Goal: Check status: Check status

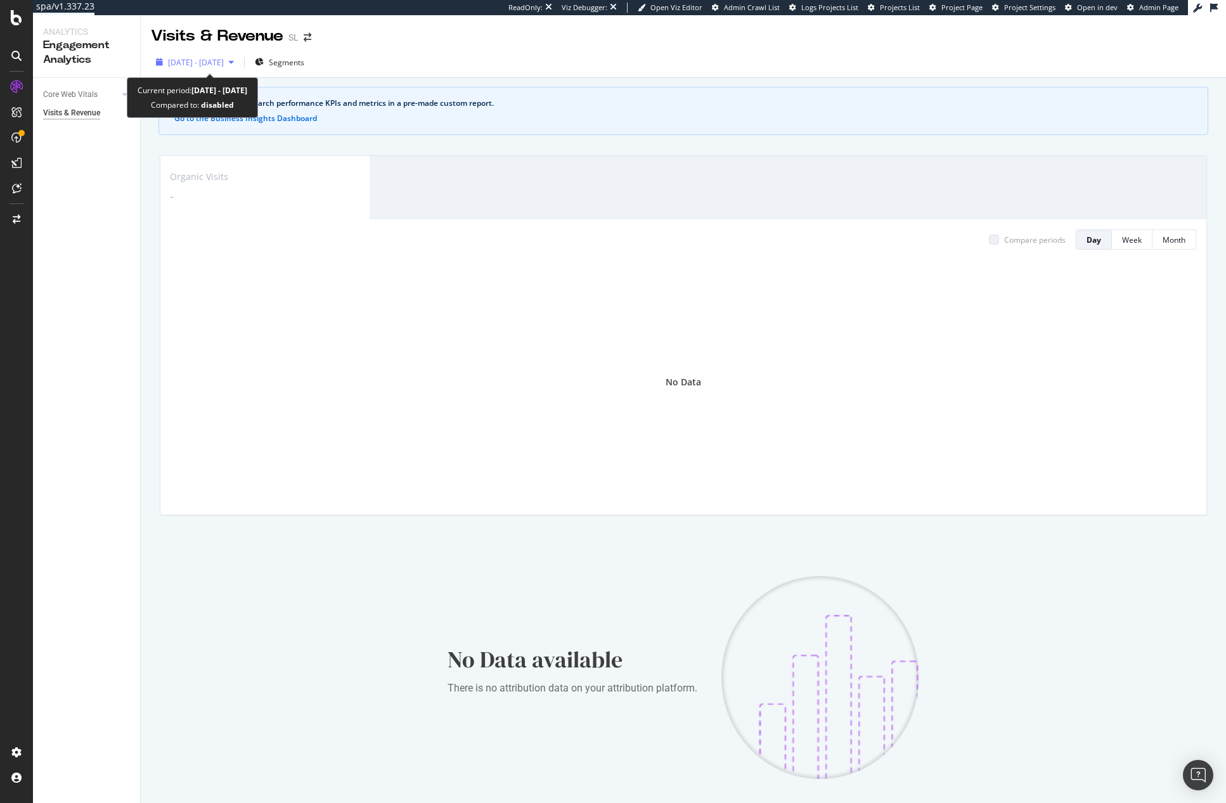
click at [217, 63] on span "[DATE] - [DATE]" at bounding box center [196, 62] width 56 height 11
click at [224, 61] on span "[DATE] - [DATE]" at bounding box center [196, 62] width 56 height 11
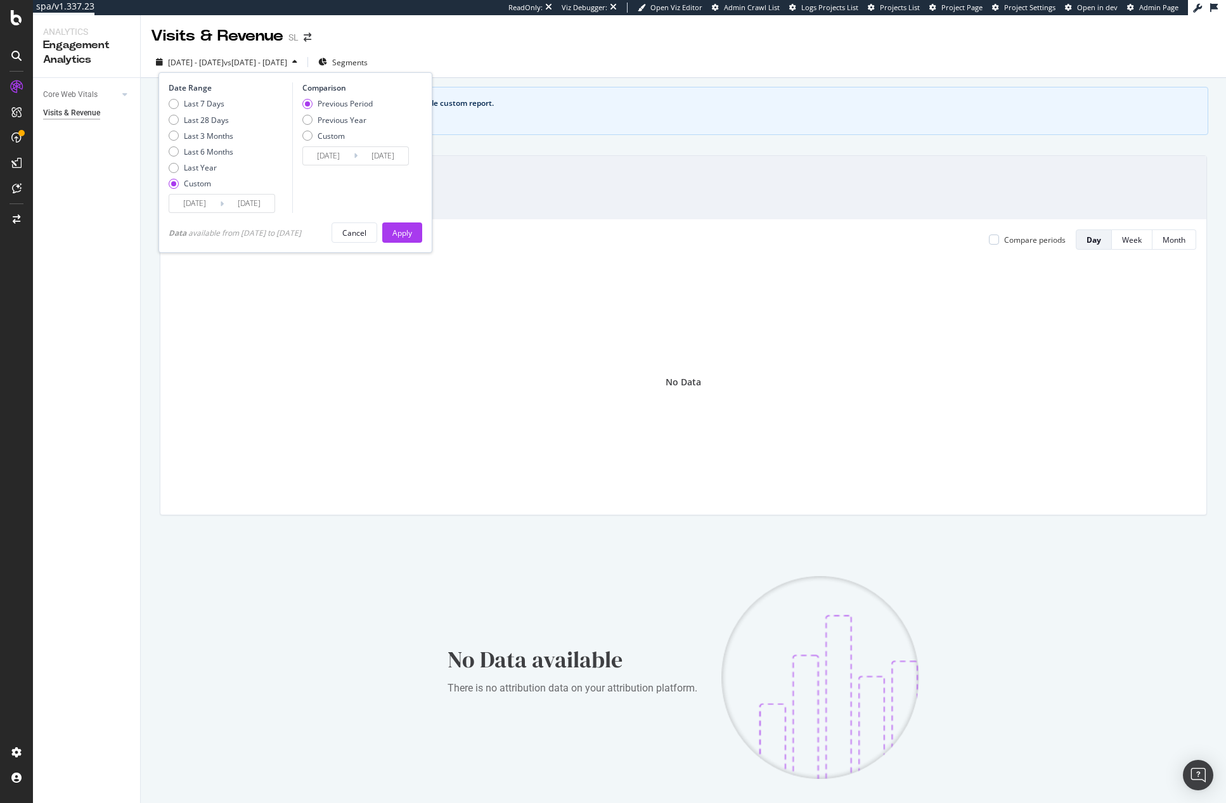
click at [224, 61] on span "[DATE] - [DATE]" at bounding box center [196, 62] width 56 height 11
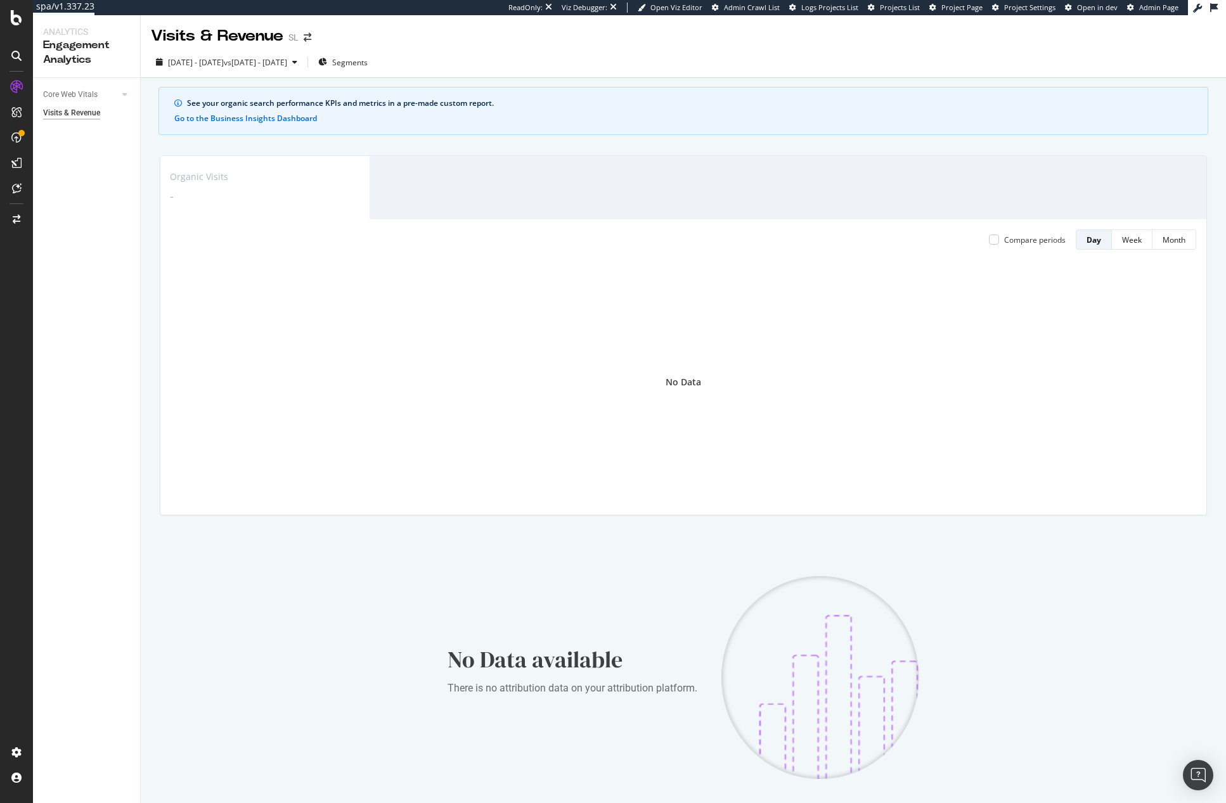
click at [335, 271] on div "No Data" at bounding box center [684, 382] width 1026 height 245
